Goal: Communication & Community: Answer question/provide support

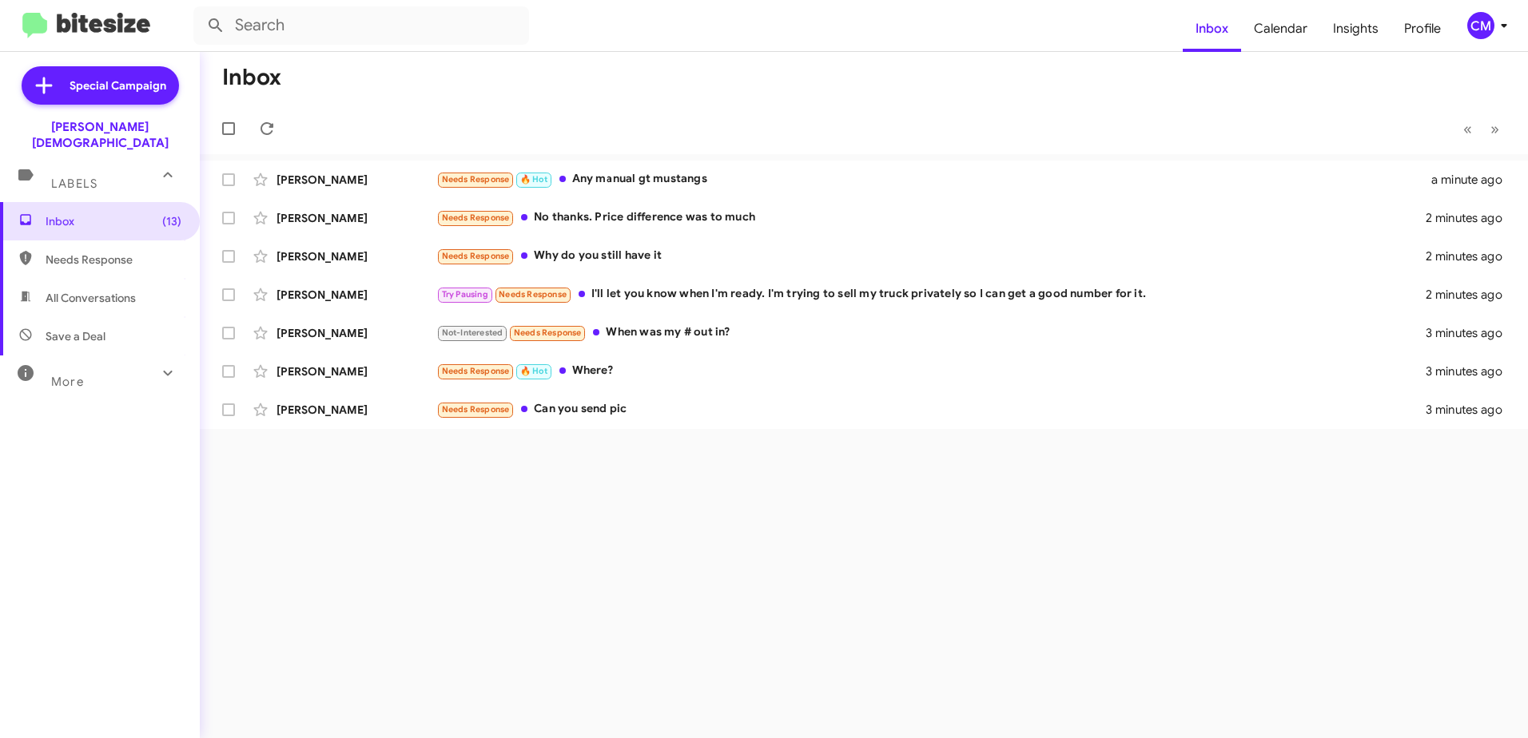
click at [105, 252] on span "Needs Response" at bounding box center [114, 260] width 136 height 16
type input "in:needs-response"
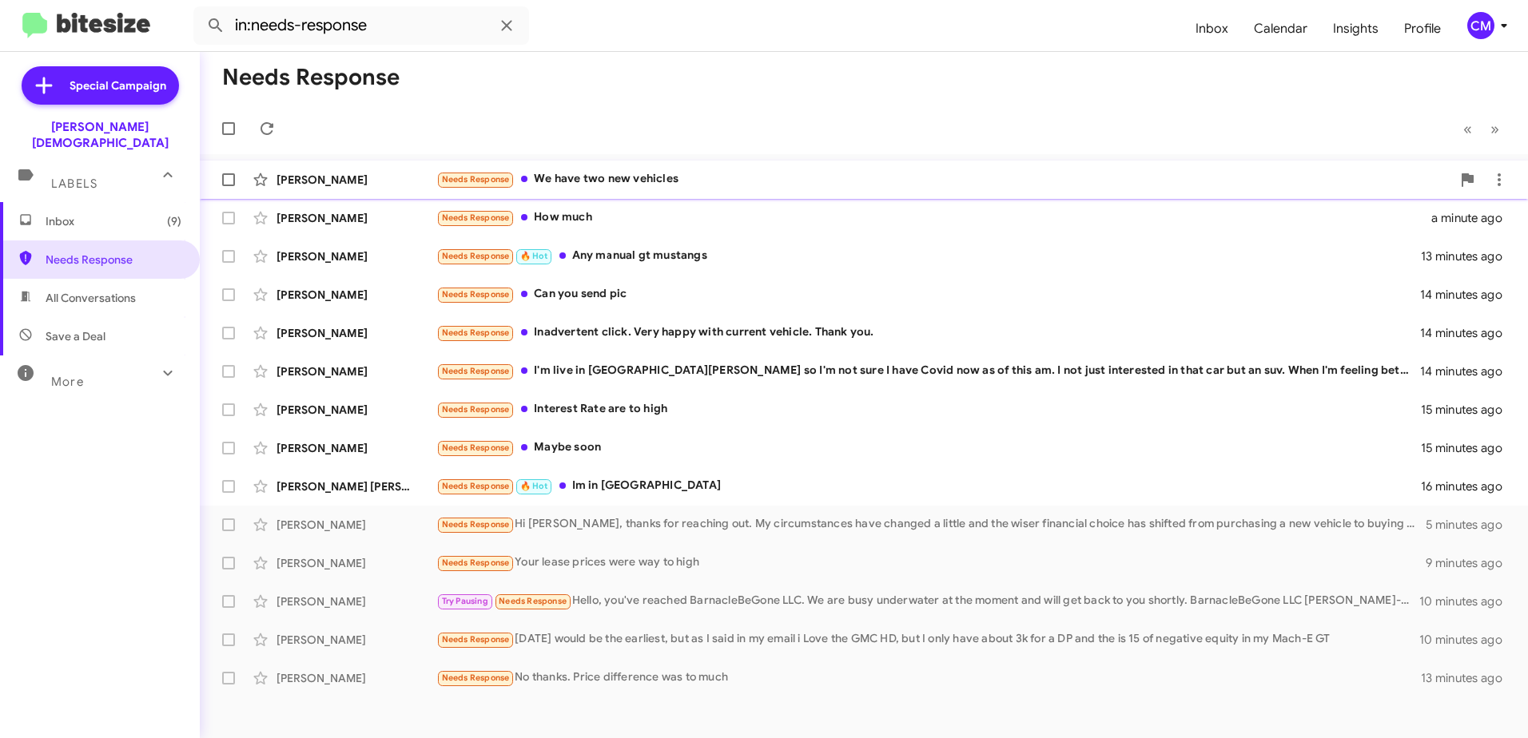
click at [662, 177] on div "Needs Response We have two new vehicles" at bounding box center [943, 179] width 1015 height 18
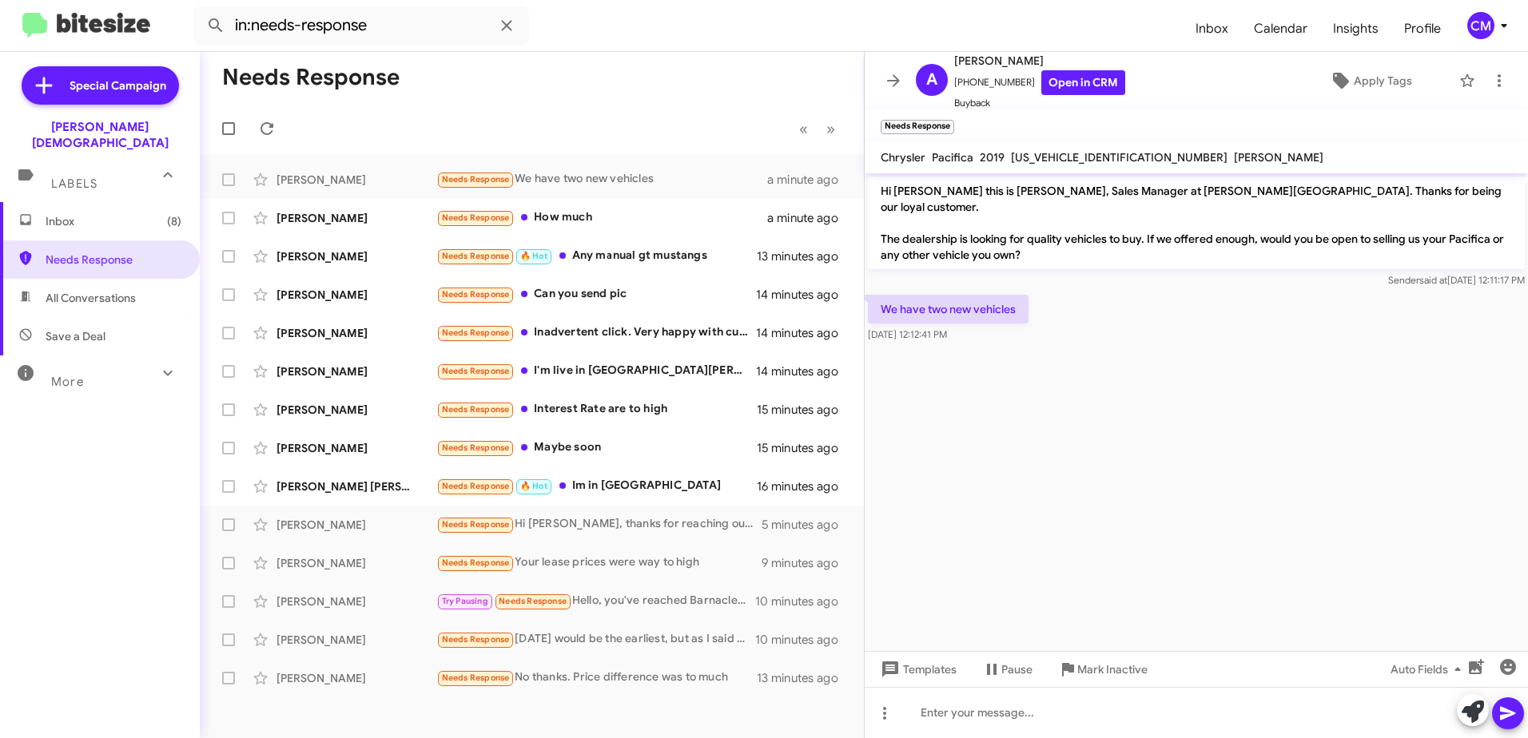
click at [699, 107] on mat-toolbar-row "« Previous » Next" at bounding box center [532, 128] width 664 height 51
click at [648, 249] on div "Needs Response 🔥 Hot Any manual gt mustangs" at bounding box center [611, 256] width 351 height 18
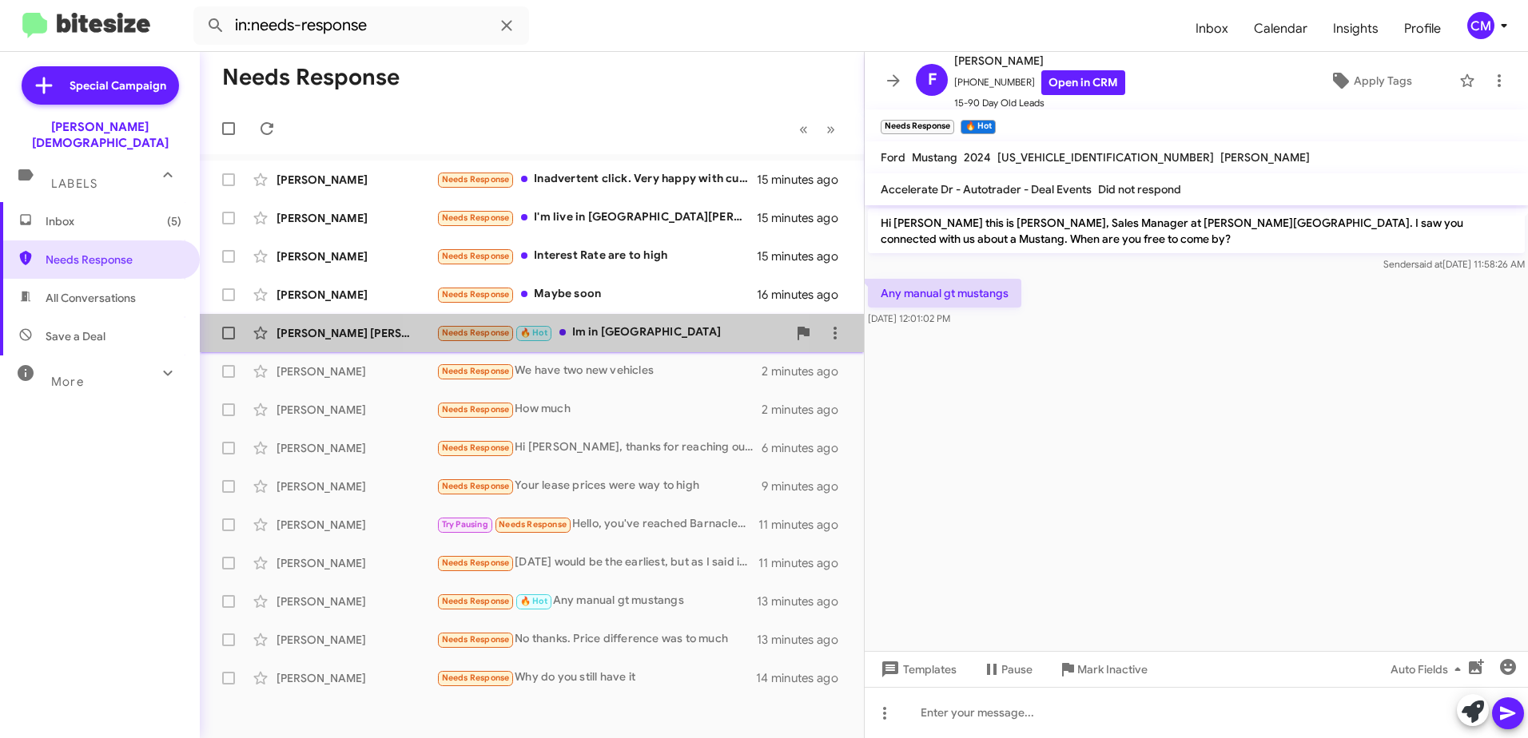
click at [611, 334] on div "Needs Response 🔥 Hot Im in [GEOGRAPHIC_DATA]" at bounding box center [611, 333] width 351 height 18
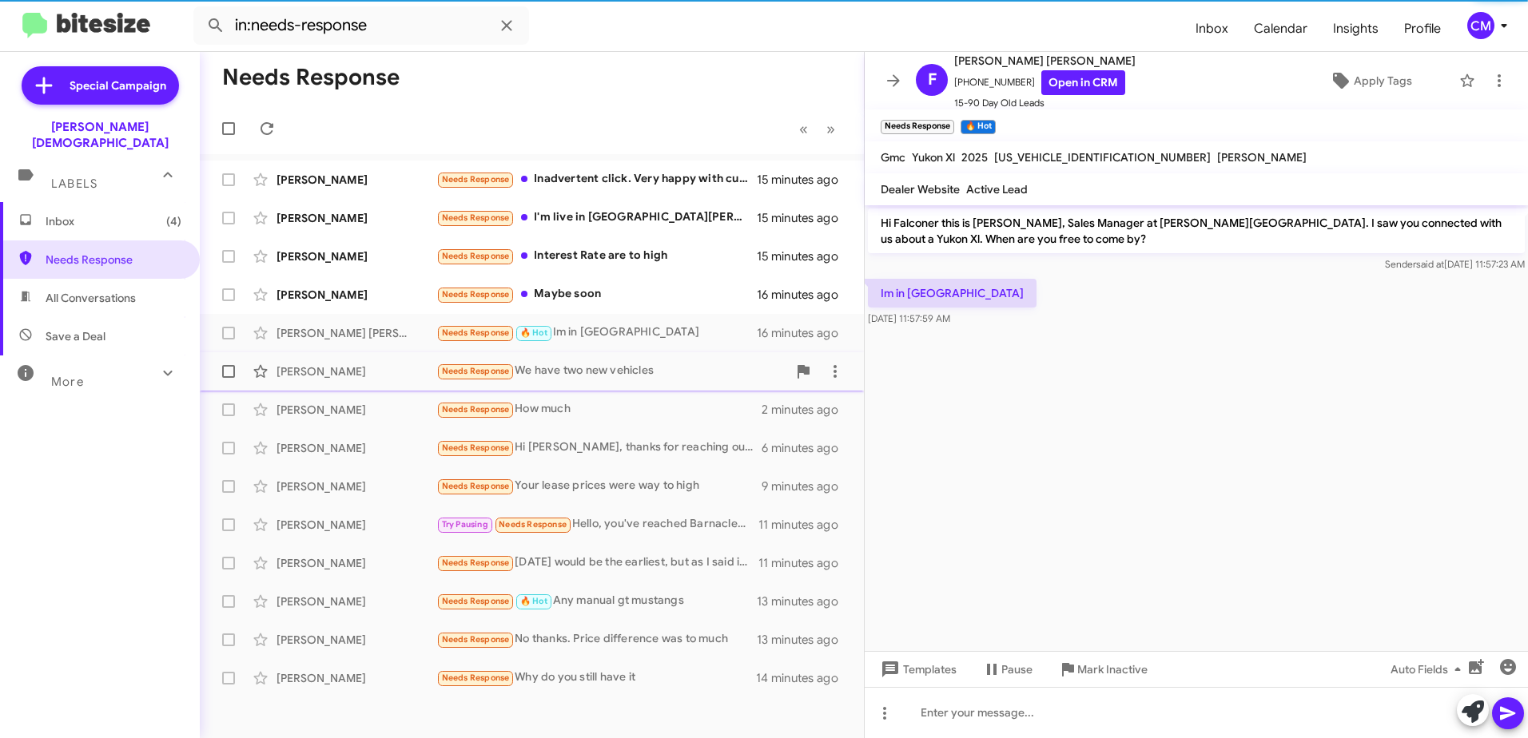
click at [634, 364] on div "Needs Response We have two new vehicles" at bounding box center [611, 371] width 351 height 18
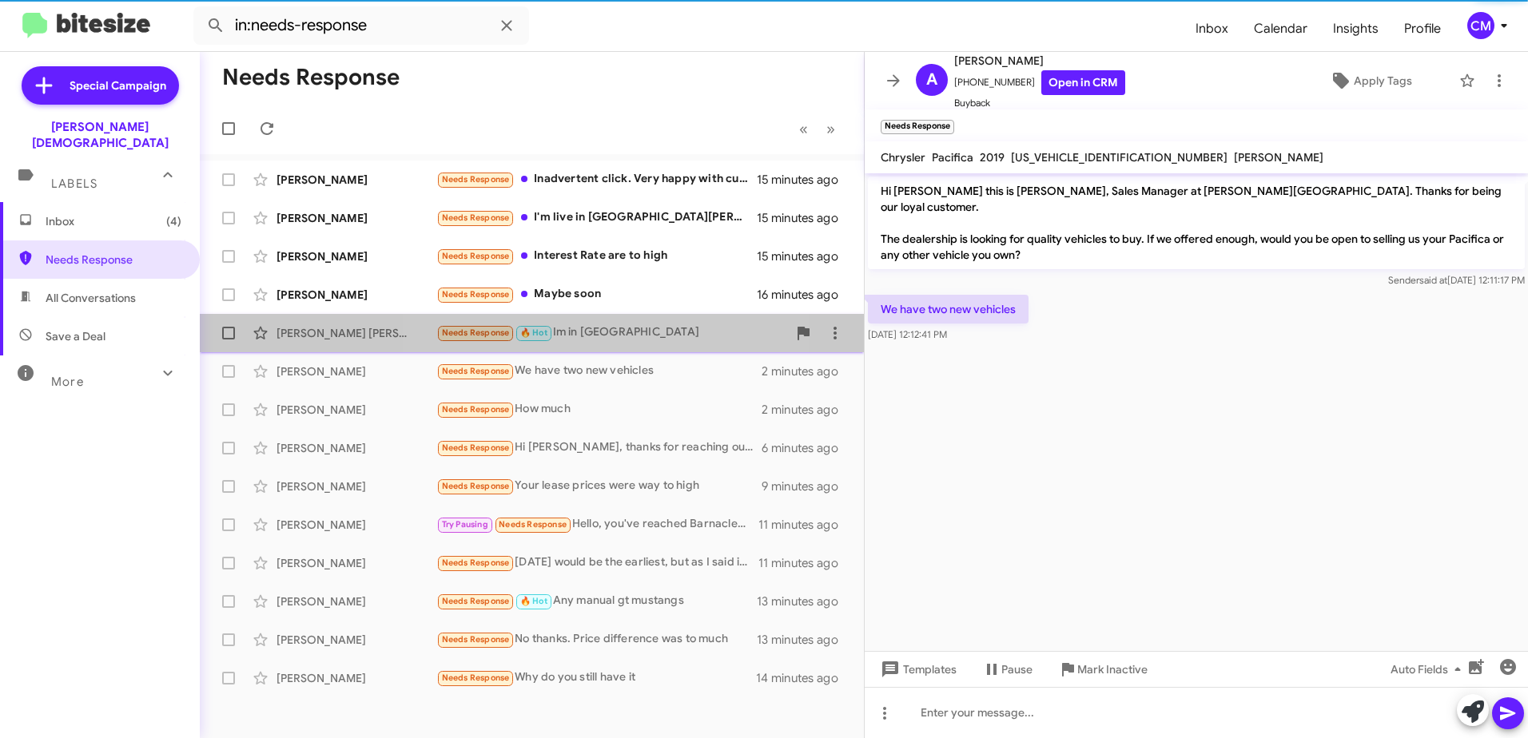
click at [623, 332] on div "Needs Response 🔥 Hot Im in [GEOGRAPHIC_DATA]" at bounding box center [611, 333] width 351 height 18
